Goal: Check status: Check status

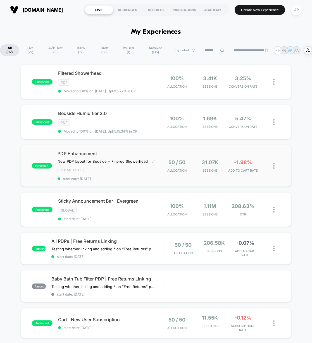
click at [122, 179] on span "start date: [DATE]" at bounding box center [107, 179] width 98 height 4
